Goal: Find specific page/section: Find specific page/section

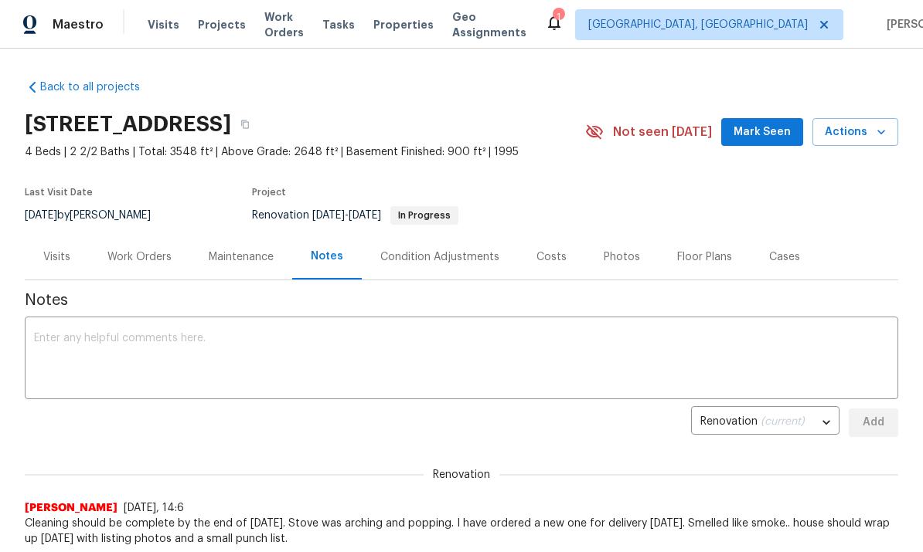
scroll to position [267, 0]
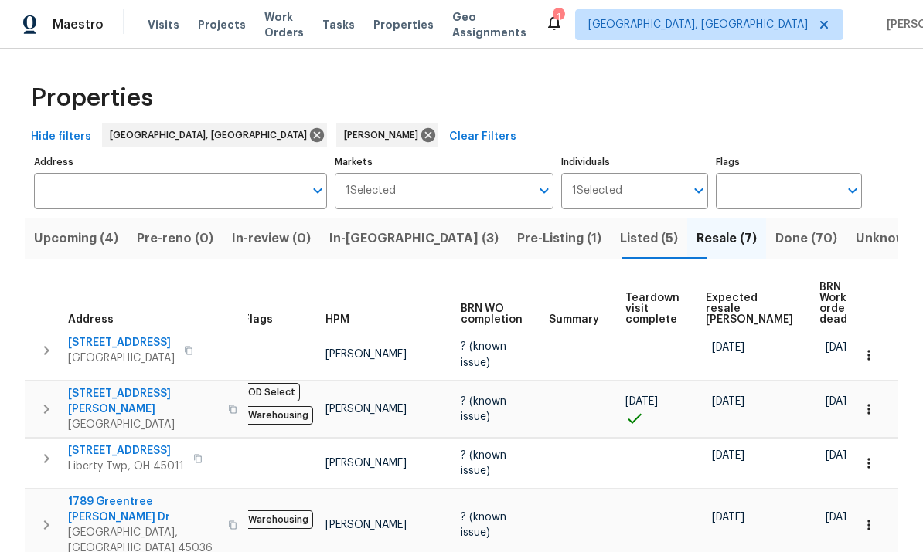
click at [165, 19] on span "Visits" at bounding box center [164, 24] width 32 height 15
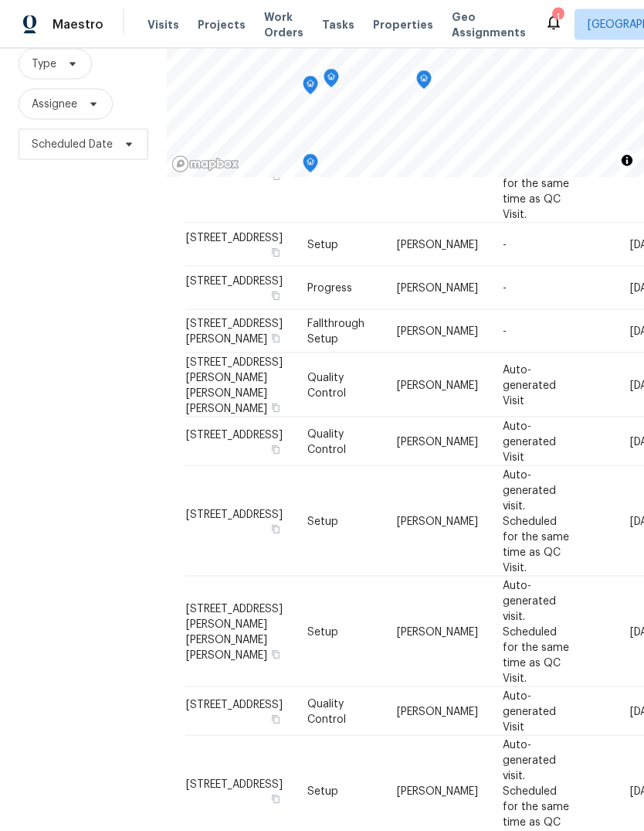
scroll to position [58, 0]
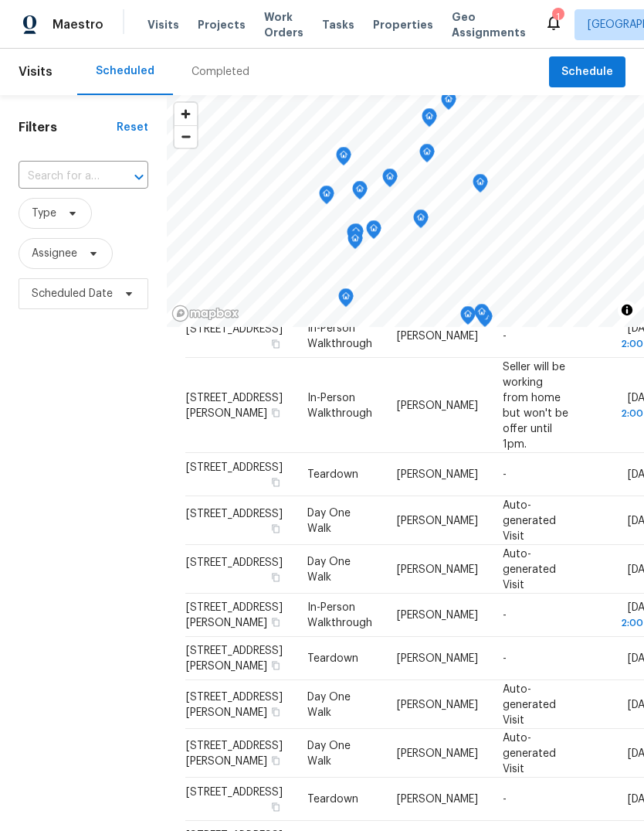
scroll to position [997, 0]
click at [53, 215] on span "Type" at bounding box center [44, 213] width 25 height 15
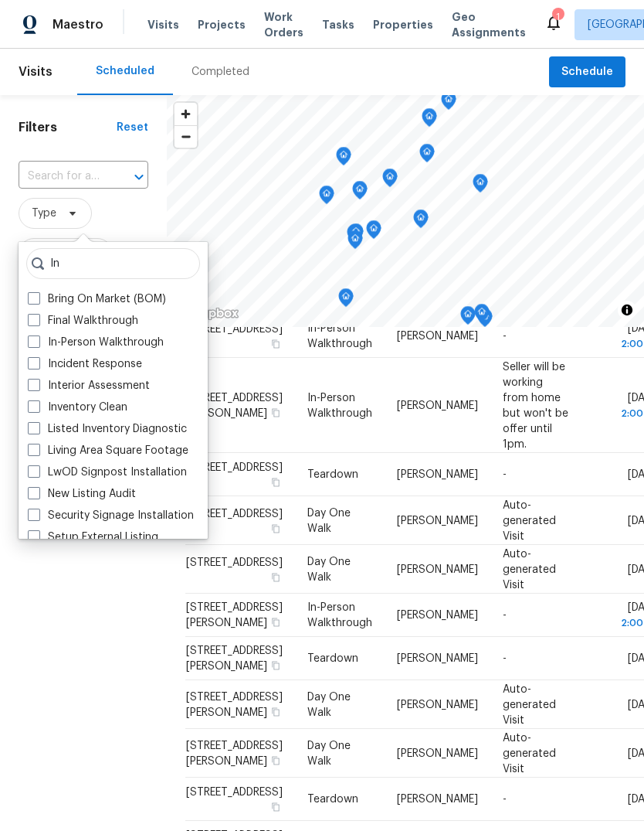
type input "In"
click at [161, 336] on label "In-Person Walkthrough" at bounding box center [96, 342] width 136 height 15
click at [38, 336] on input "In-Person Walkthrough" at bounding box center [33, 340] width 10 height 10
checkbox input "true"
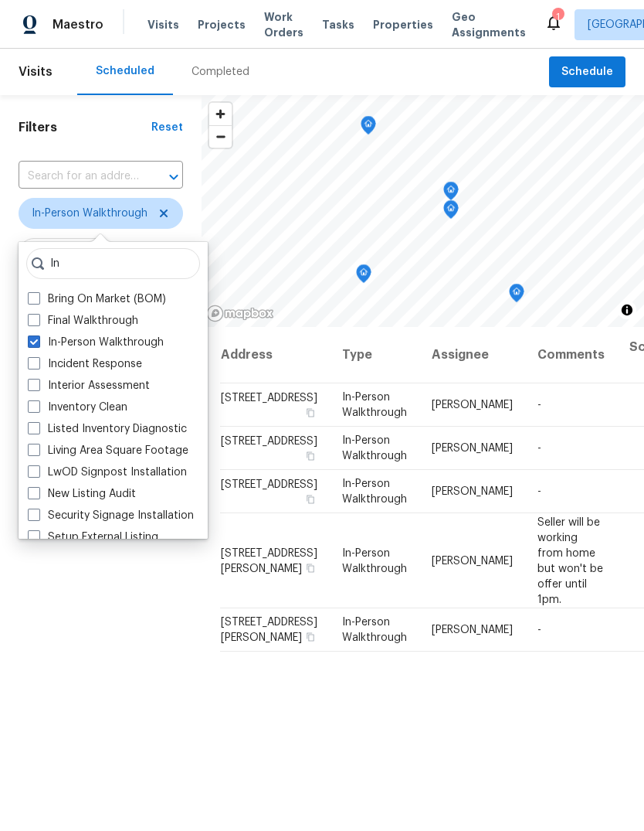
click at [77, 552] on div "Filters Reset ​ In-Person Walkthrough Assignee Scheduled Date" at bounding box center [101, 543] width 202 height 896
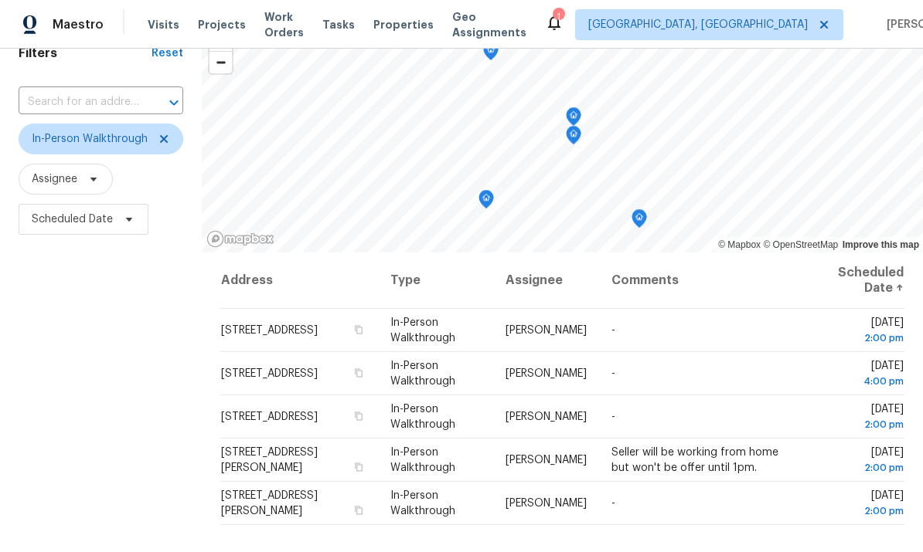
scroll to position [78, 0]
